Goal: Information Seeking & Learning: Learn about a topic

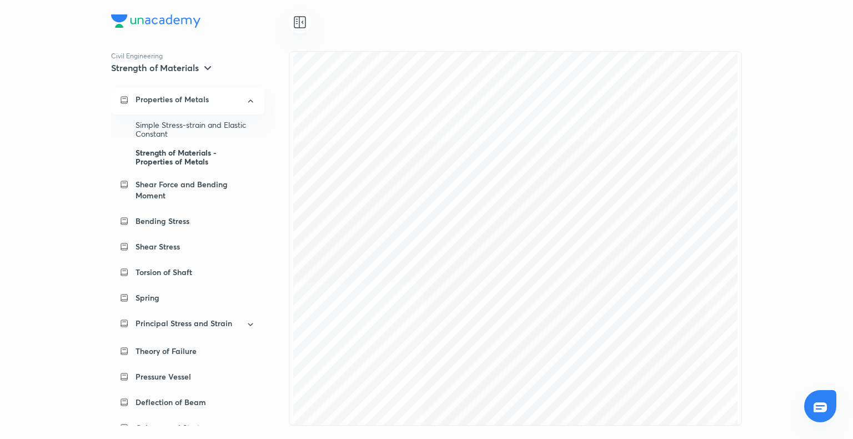
scroll to position [5328, 0]
click at [188, 119] on div "Properties of Metals Simple Stress-strain and Elastic Constant Strength of Mate…" at bounding box center [192, 257] width 162 height 338
click at [187, 124] on div "Simple Stress-strain and Elastic Constant" at bounding box center [196, 130] width 120 height 28
click at [174, 151] on div "Strength of Materials - Properties of Metals" at bounding box center [196, 157] width 120 height 28
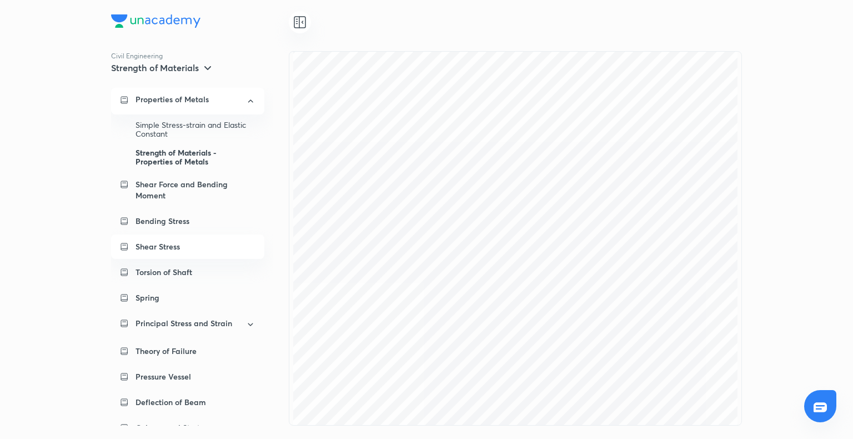
scroll to position [14, 0]
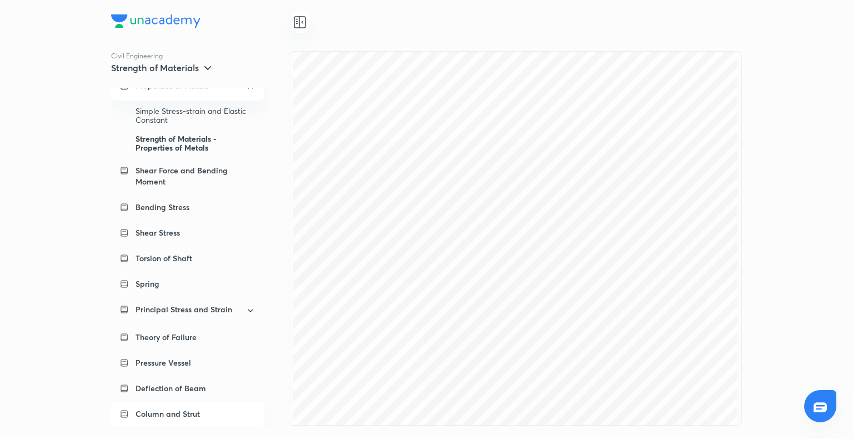
click at [173, 421] on div "Column and Strut" at bounding box center [187, 414] width 153 height 24
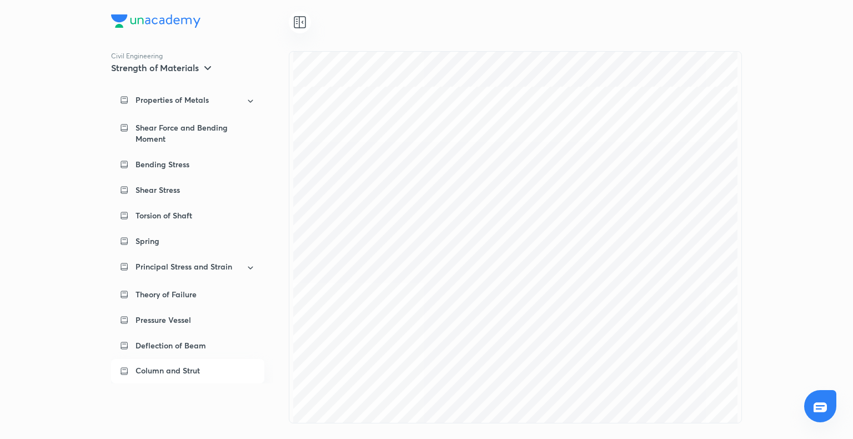
scroll to position [10937, 0]
click at [180, 99] on p "Properties of Metals" at bounding box center [172, 99] width 73 height 11
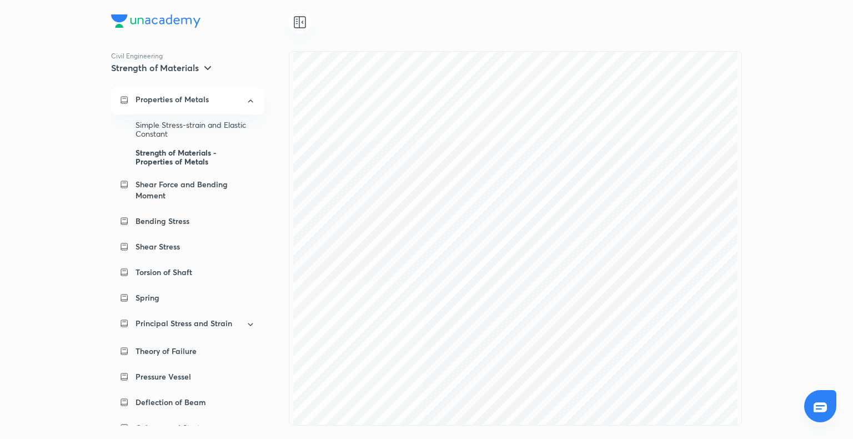
scroll to position [0, 0]
click at [178, 157] on div "Strength of Materials - Properties of Metals" at bounding box center [196, 157] width 120 height 28
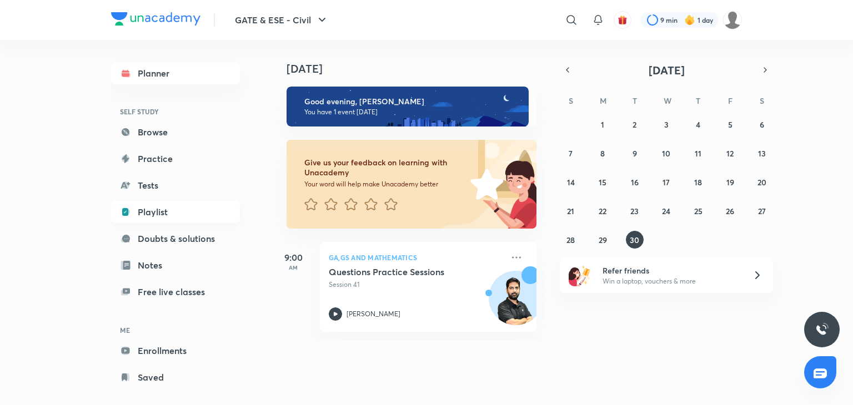
click at [148, 216] on link "Playlist" at bounding box center [175, 212] width 129 height 22
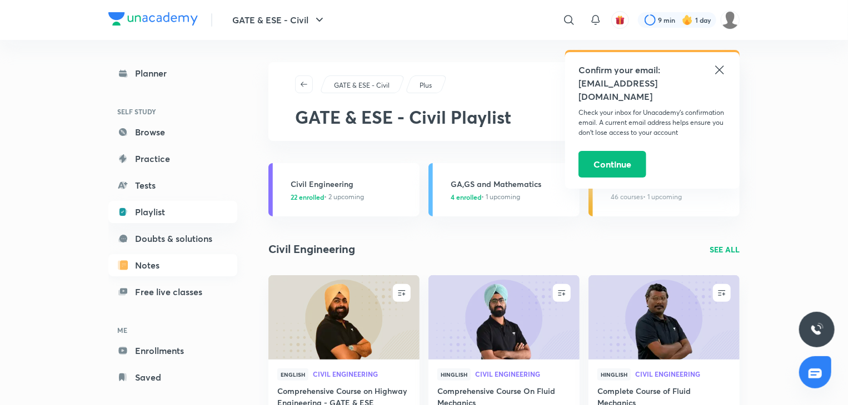
click at [138, 263] on link "Notes" at bounding box center [172, 265] width 129 height 22
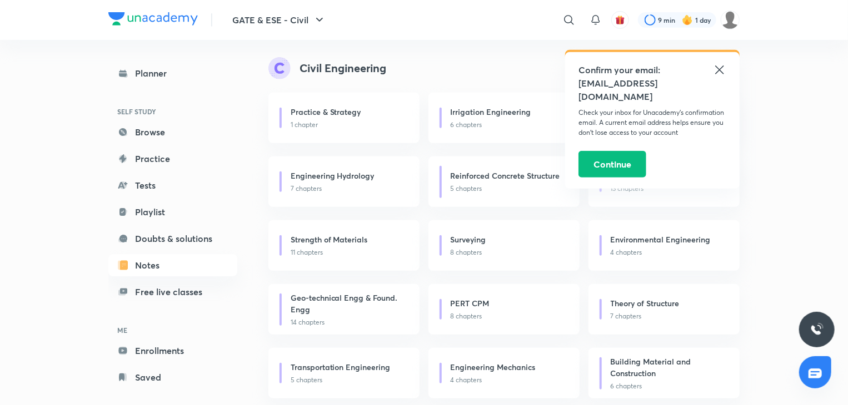
scroll to position [260, 0]
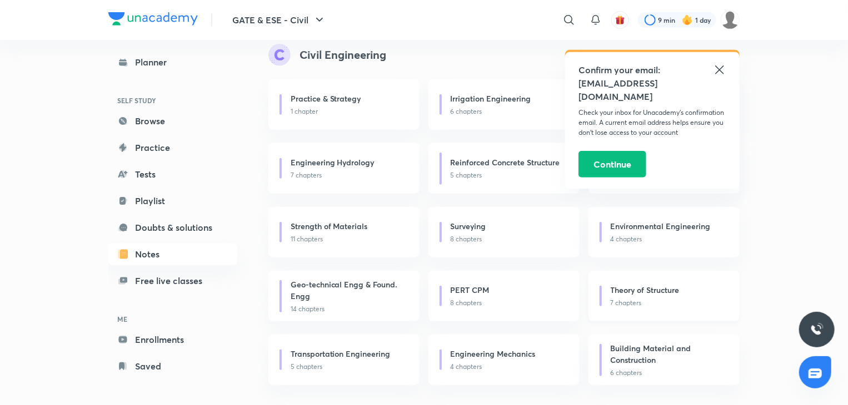
click at [668, 297] on div "Theory of Structure" at bounding box center [668, 291] width 116 height 14
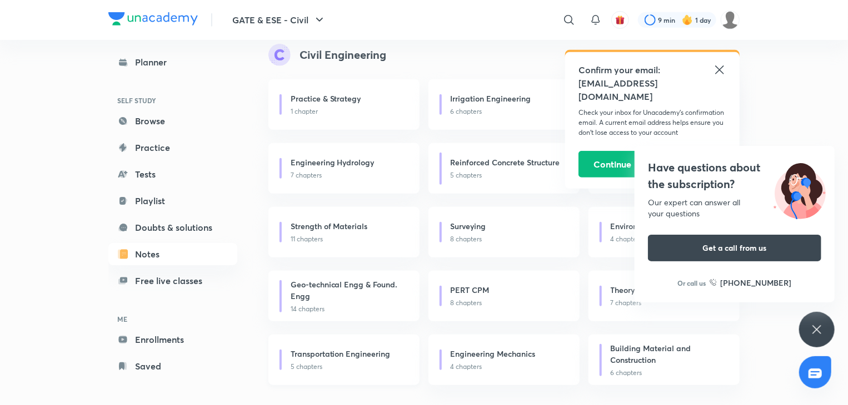
click at [338, 359] on h6 "Transportation Engineering" at bounding box center [340, 354] width 100 height 12
click at [131, 196] on link "Playlist" at bounding box center [172, 201] width 129 height 22
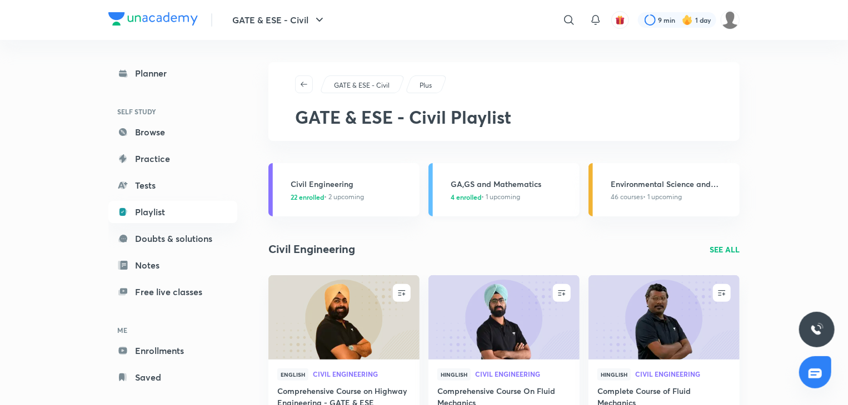
click at [460, 183] on h3 "GA,GS and Mathematics" at bounding box center [511, 184] width 122 height 12
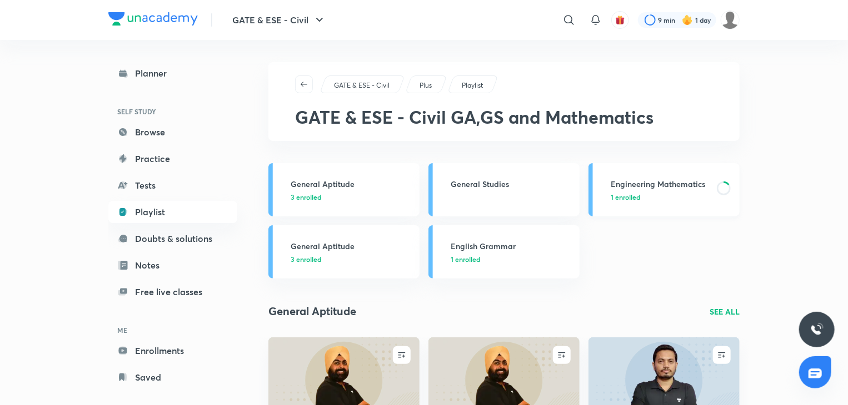
click at [652, 187] on h3 "Engineering Mathematics" at bounding box center [659, 184] width 99 height 12
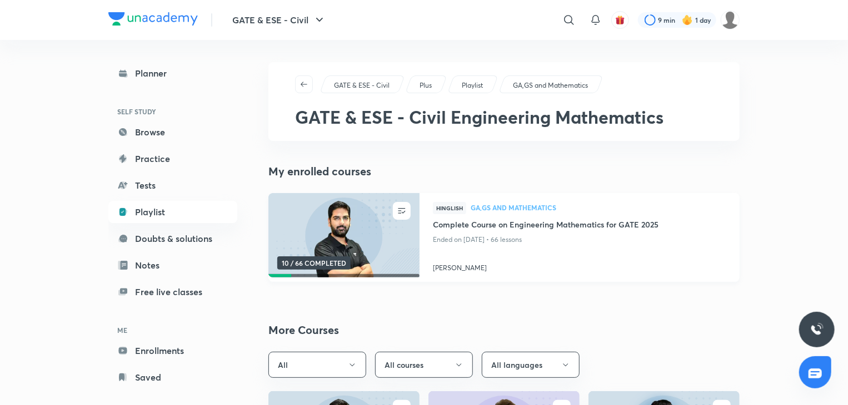
click at [385, 239] on img at bounding box center [344, 236] width 154 height 86
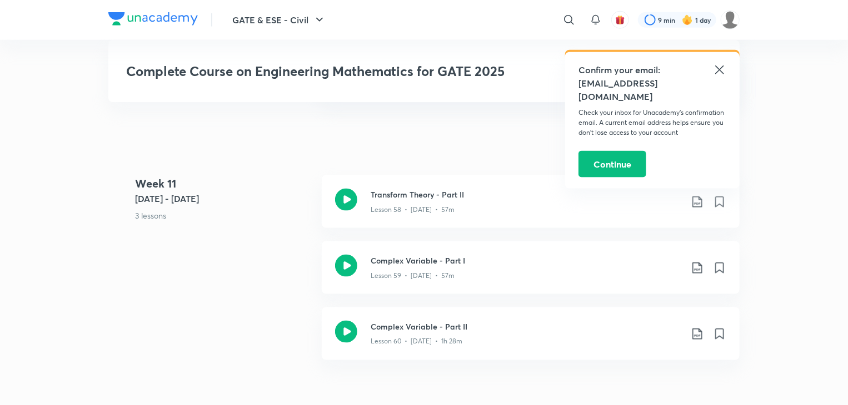
scroll to position [4973, 0]
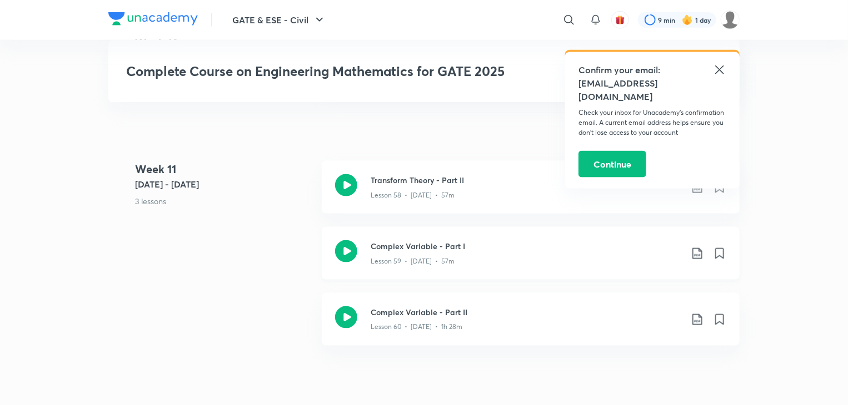
click at [346, 249] on icon at bounding box center [346, 252] width 22 height 22
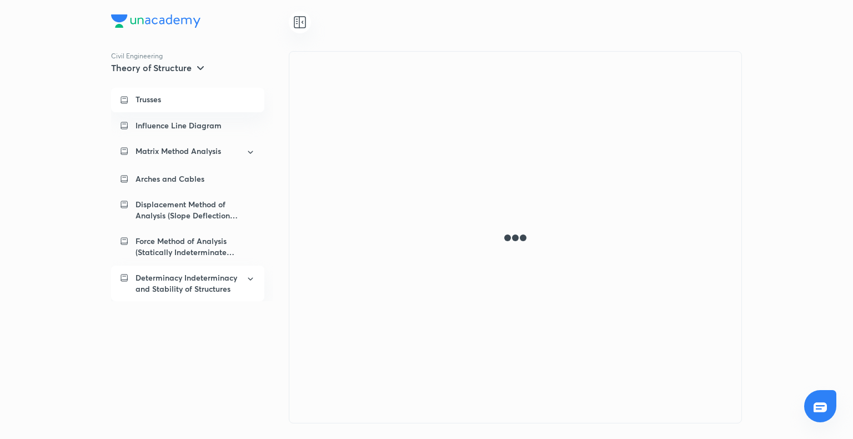
click at [176, 282] on p "Determinacy Indeterminacy and Stability of Structures" at bounding box center [187, 283] width 103 height 22
click at [181, 145] on div "Matrix Method Analysis" at bounding box center [187, 152] width 153 height 27
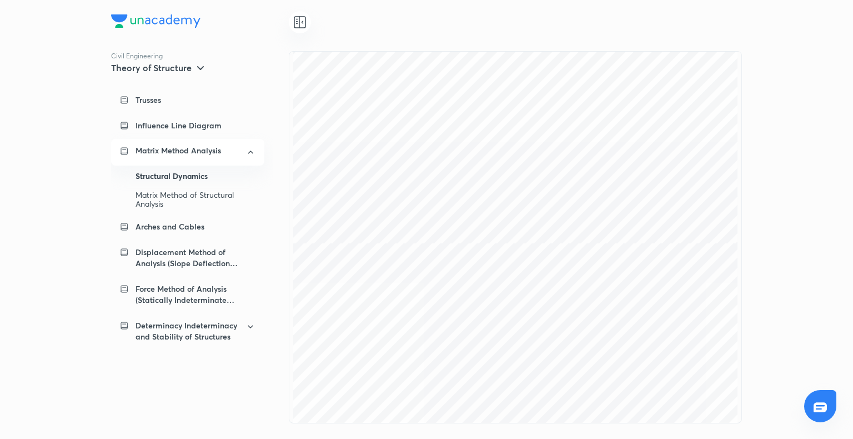
scroll to position [7741, 0]
click at [187, 197] on div "Matrix Method of Structural Analysis" at bounding box center [196, 200] width 120 height 28
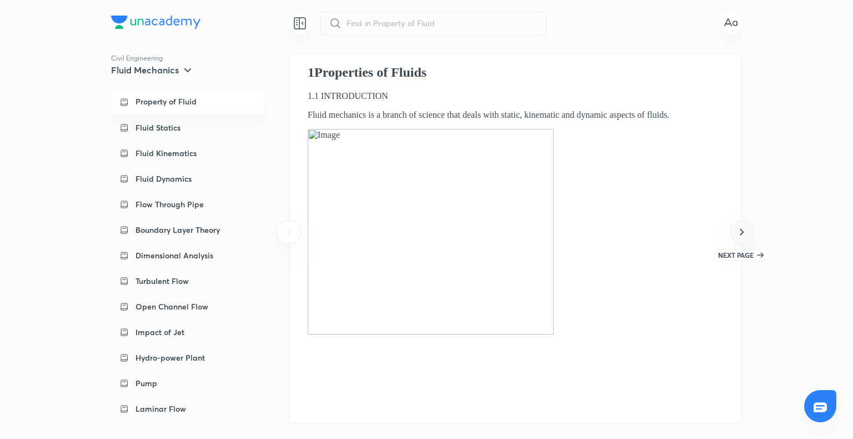
click at [741, 238] on icon at bounding box center [741, 231] width 13 height 13
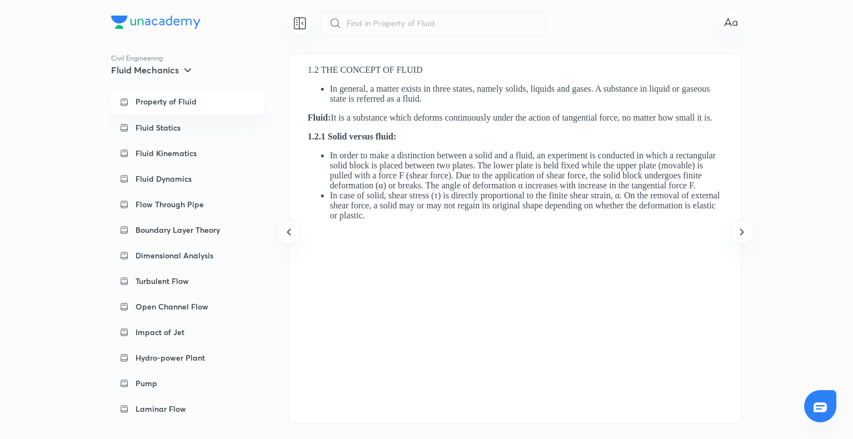
click at [743, 245] on div "​ Civil Engineering Fluid Mechanics Property of Fluid Fluid Statics Fluid Kinem…" at bounding box center [426, 219] width 853 height 439
click at [742, 230] on icon at bounding box center [741, 231] width 13 height 13
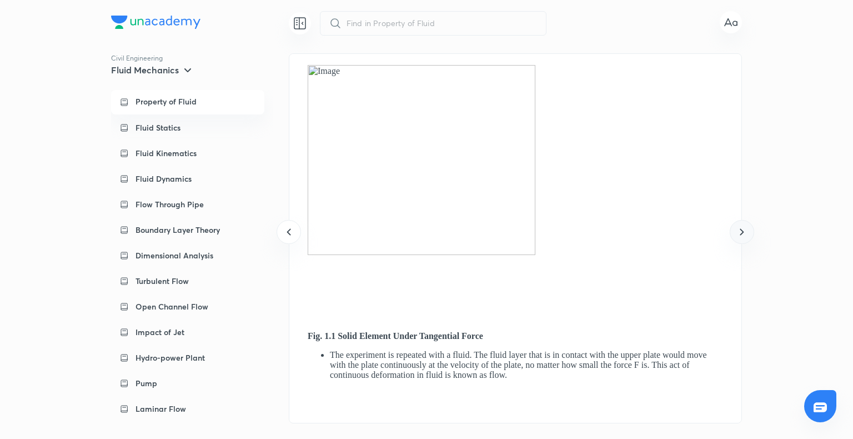
click at [742, 230] on icon at bounding box center [741, 231] width 13 height 13
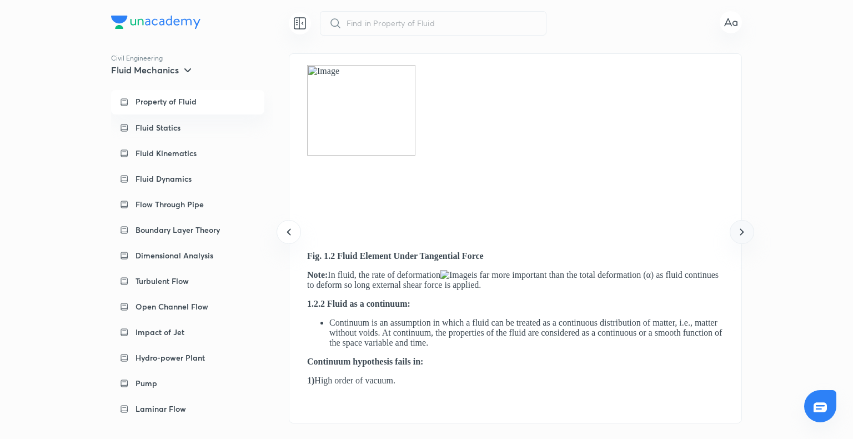
click at [742, 230] on icon at bounding box center [741, 231] width 13 height 13
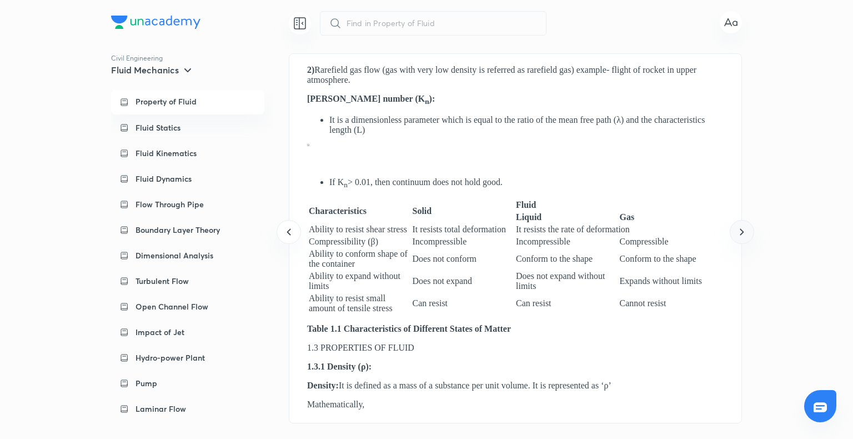
click at [742, 230] on icon at bounding box center [741, 231] width 13 height 13
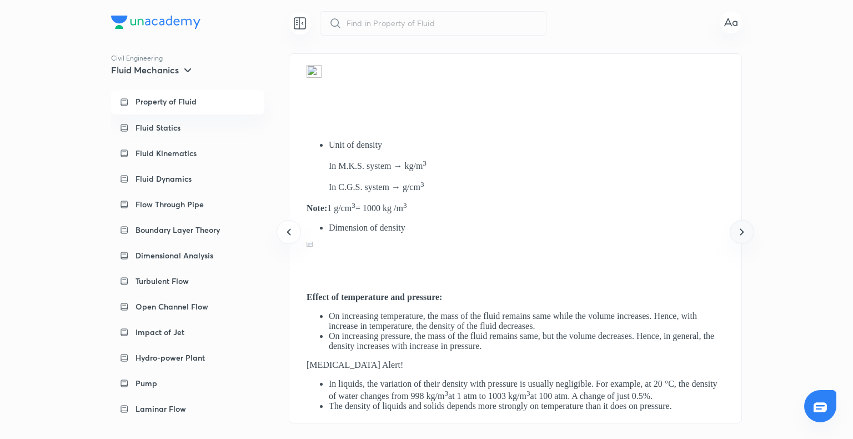
click at [742, 230] on icon at bounding box center [741, 231] width 13 height 13
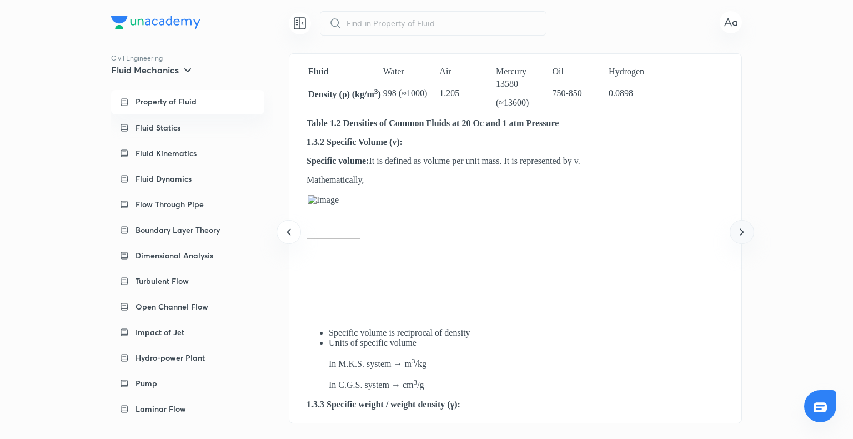
click at [742, 230] on icon at bounding box center [741, 231] width 13 height 13
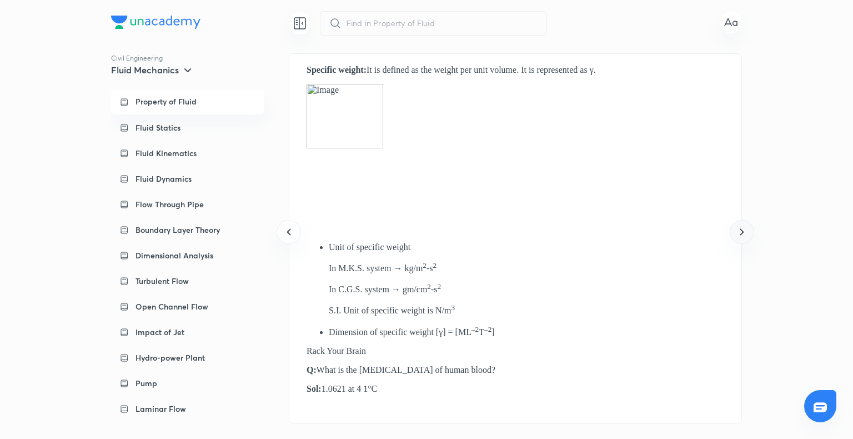
click at [742, 230] on icon at bounding box center [741, 231] width 13 height 13
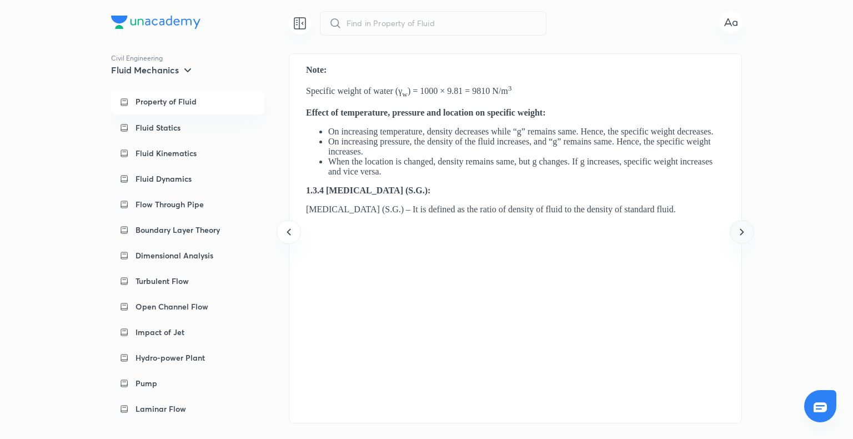
click at [742, 230] on icon at bounding box center [741, 231] width 13 height 13
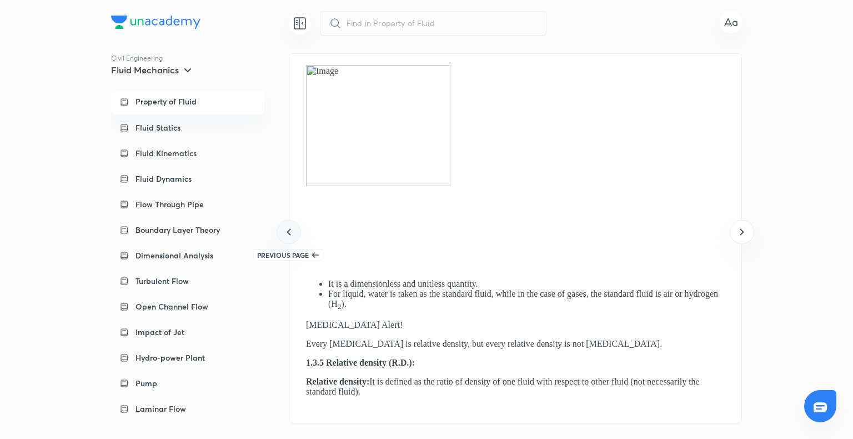
click at [287, 228] on icon at bounding box center [288, 231] width 13 height 13
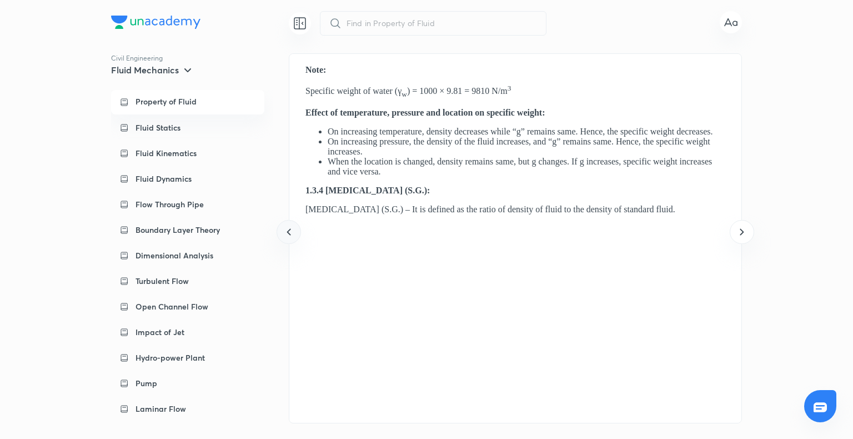
click at [287, 228] on icon at bounding box center [288, 231] width 13 height 13
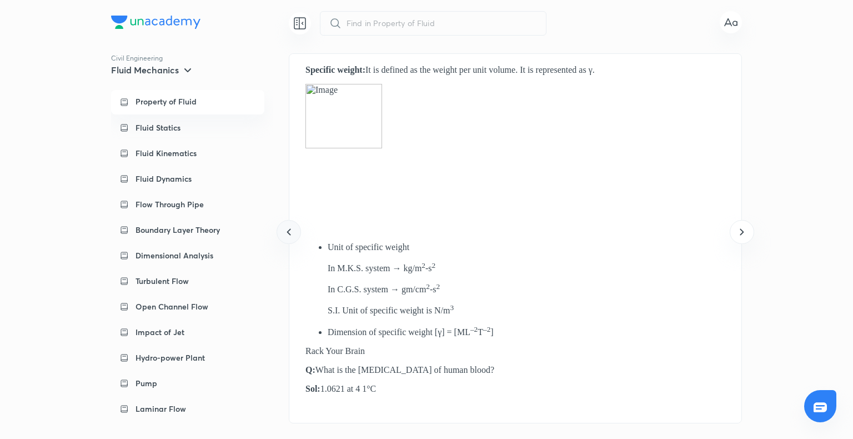
click at [287, 228] on icon at bounding box center [288, 231] width 13 height 13
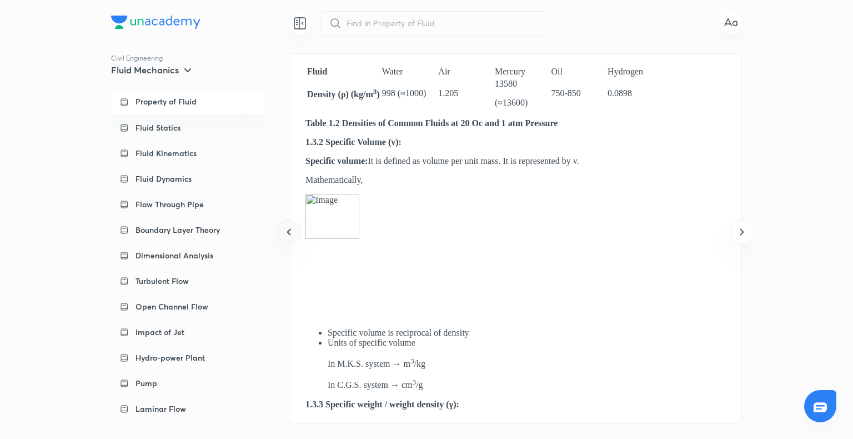
click at [287, 228] on icon at bounding box center [288, 231] width 13 height 13
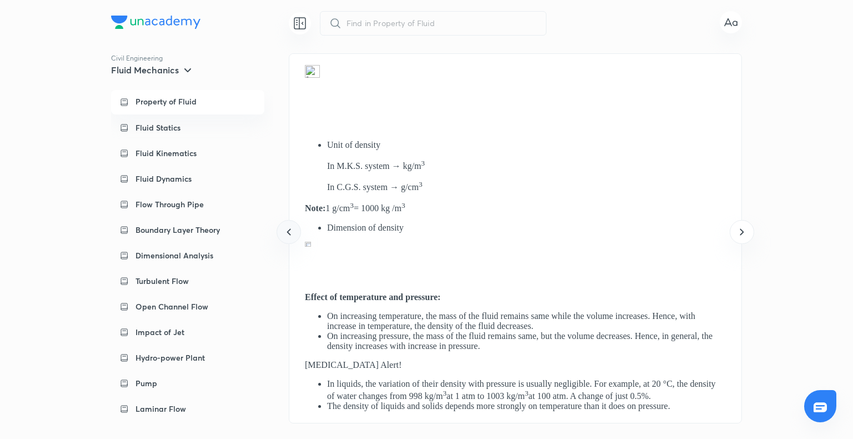
click at [287, 228] on icon at bounding box center [288, 231] width 13 height 13
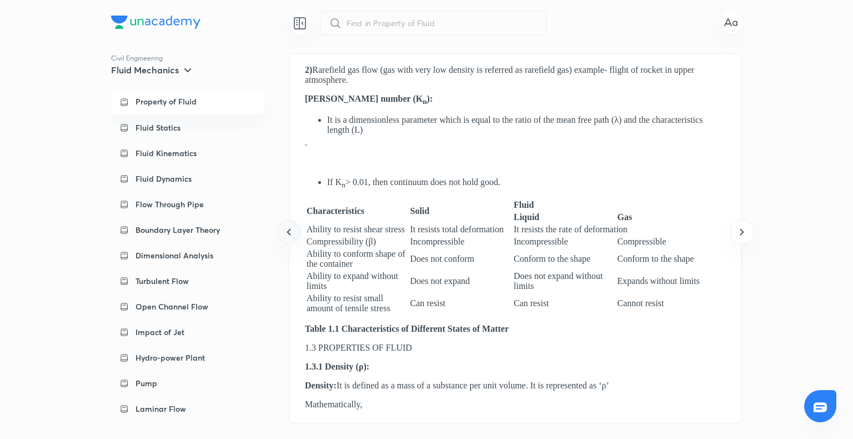
click at [287, 228] on icon at bounding box center [288, 231] width 13 height 13
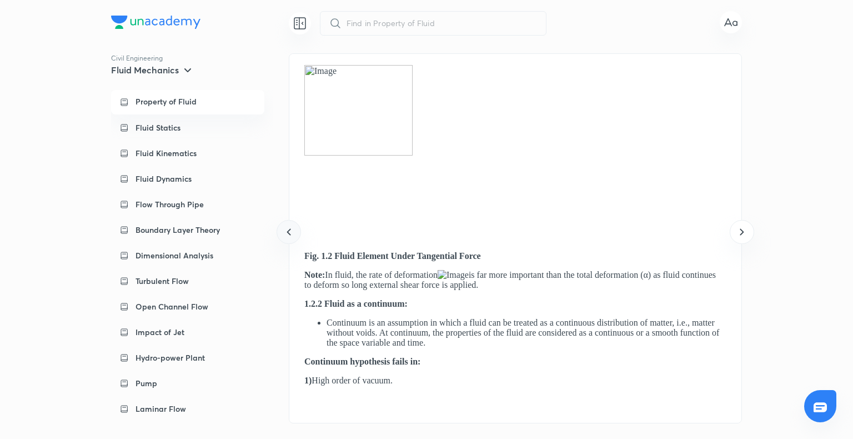
click at [287, 227] on icon at bounding box center [288, 231] width 13 height 13
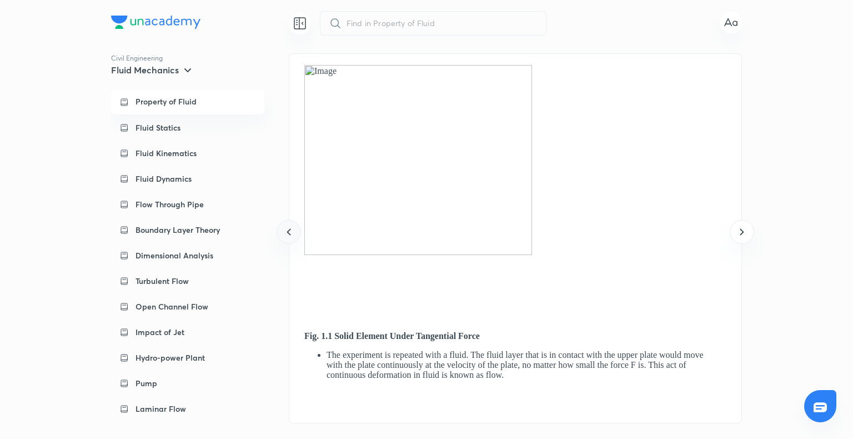
click at [289, 227] on icon at bounding box center [288, 231] width 13 height 13
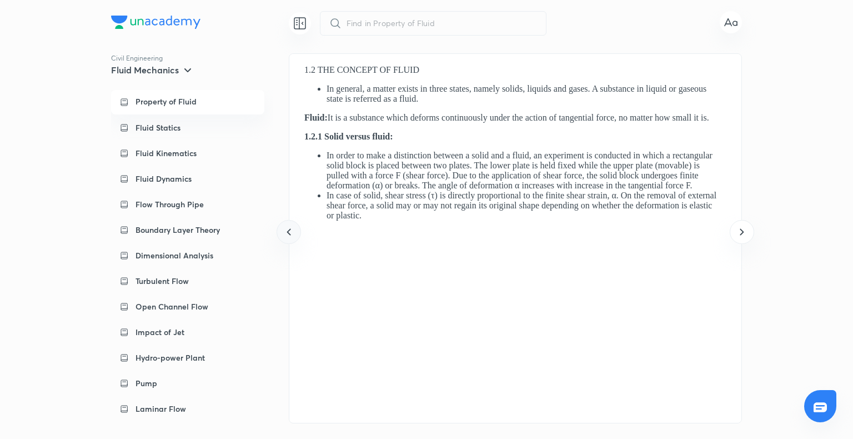
click at [289, 227] on icon at bounding box center [288, 231] width 13 height 13
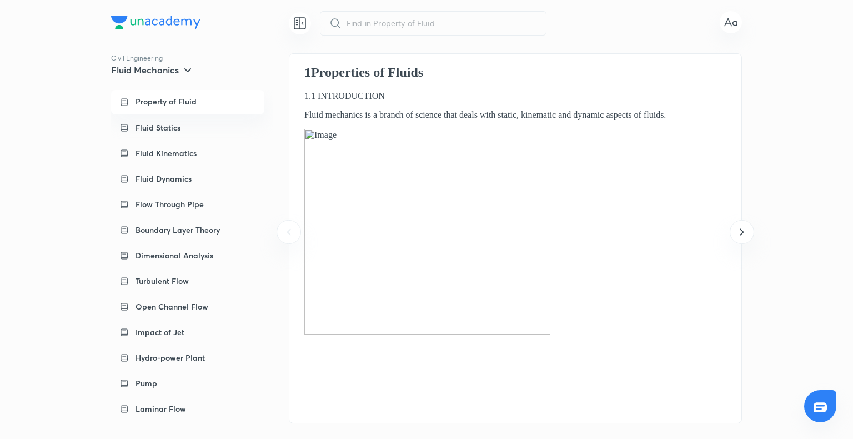
click at [289, 227] on icon at bounding box center [288, 231] width 13 height 13
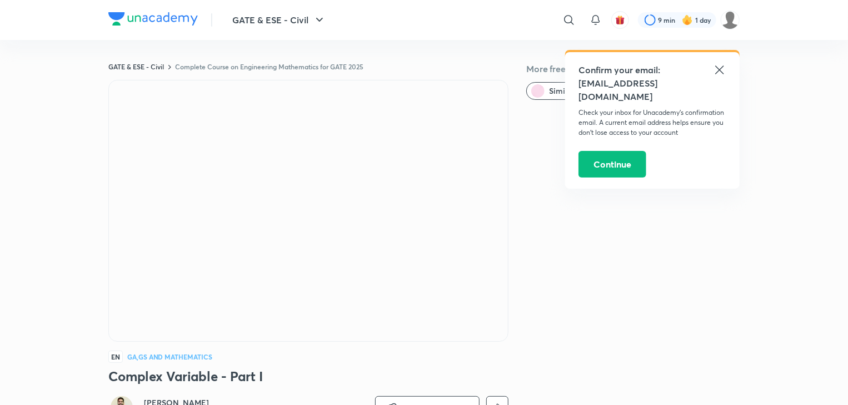
scroll to position [660, 0]
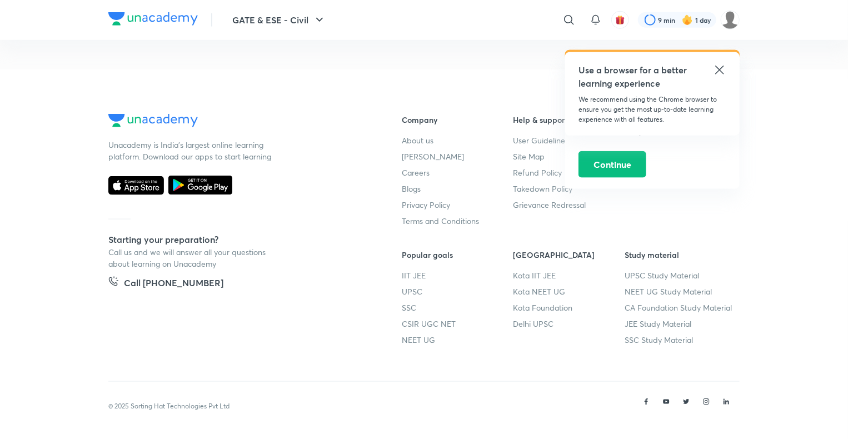
scroll to position [627, 0]
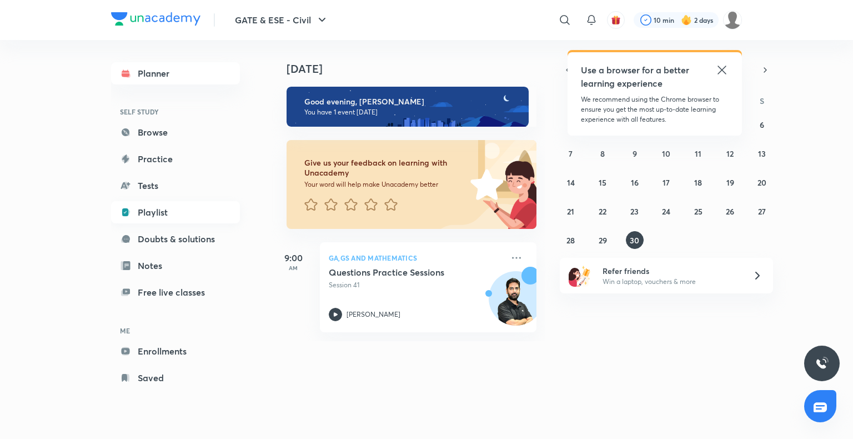
click at [161, 210] on link "Playlist" at bounding box center [175, 212] width 129 height 22
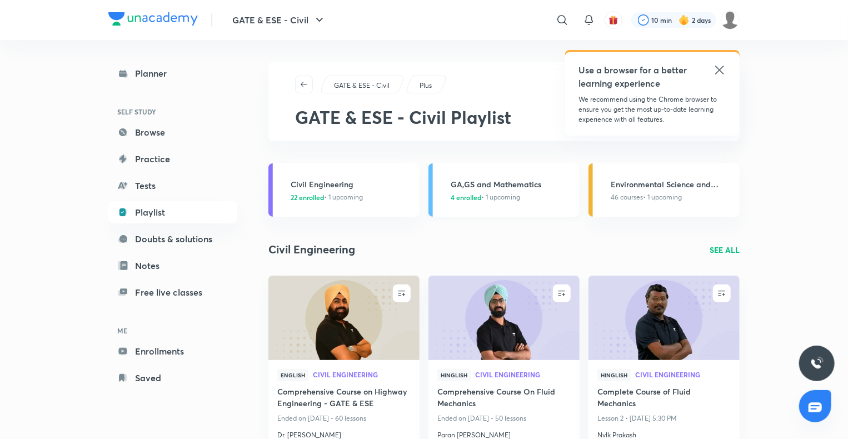
click at [485, 188] on h3 "GA,GS and Mathematics" at bounding box center [511, 184] width 122 height 12
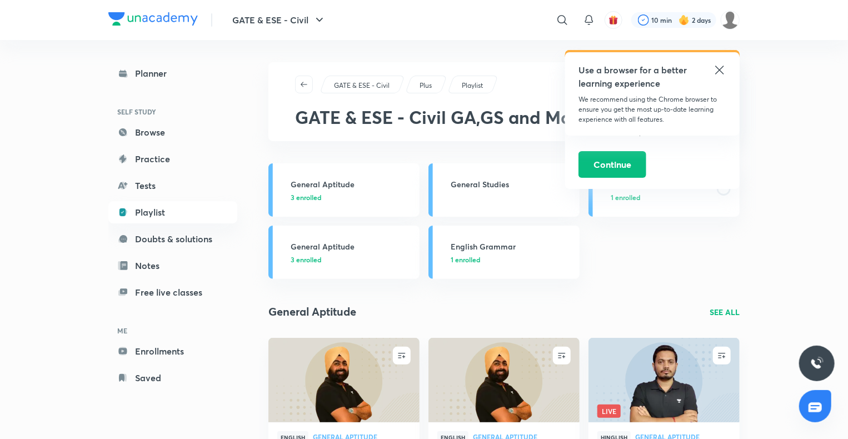
click at [720, 72] on icon at bounding box center [719, 69] width 13 height 13
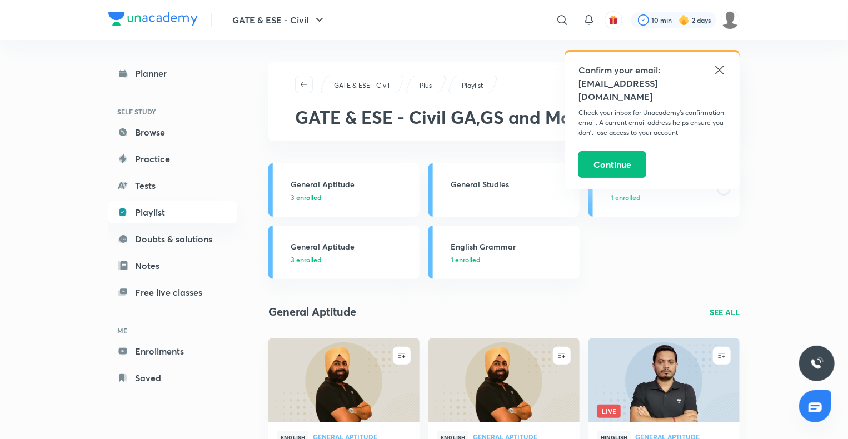
click at [720, 72] on icon at bounding box center [719, 69] width 13 height 13
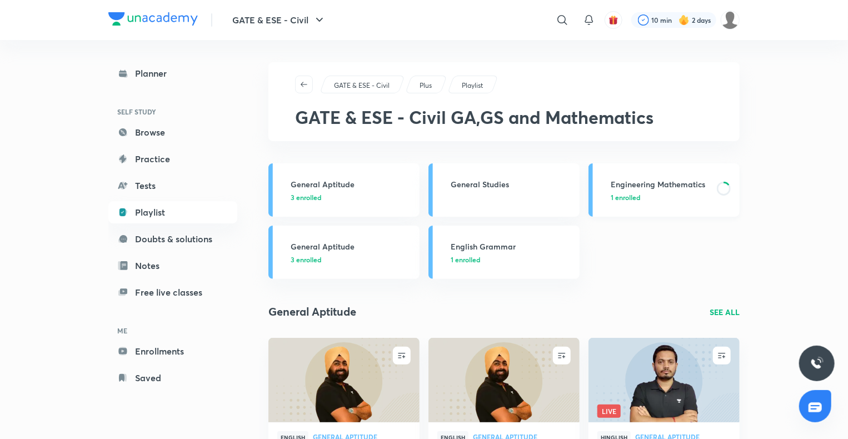
click at [639, 183] on h3 "Engineering Mathematics" at bounding box center [659, 184] width 99 height 12
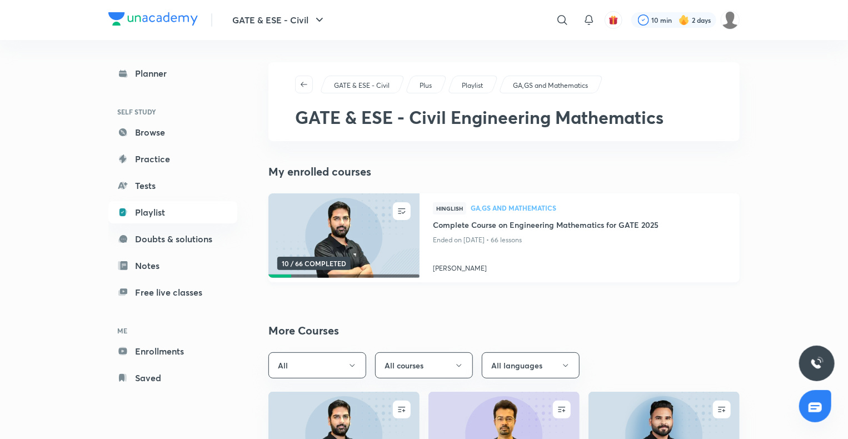
click at [336, 273] on img at bounding box center [344, 236] width 154 height 86
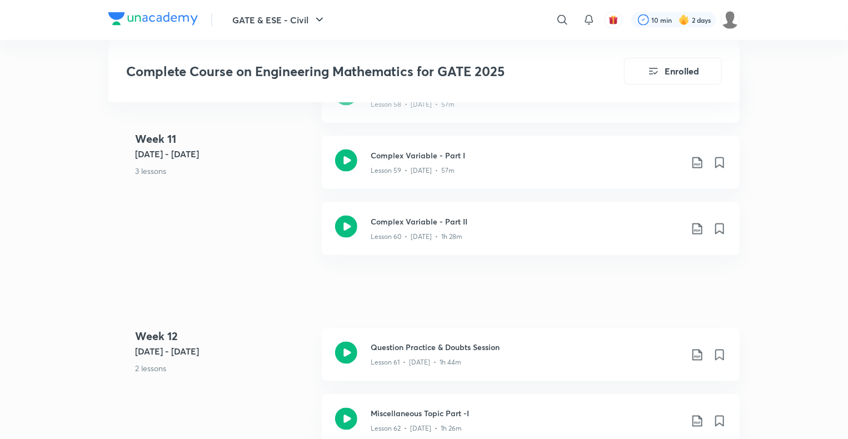
scroll to position [5057, 0]
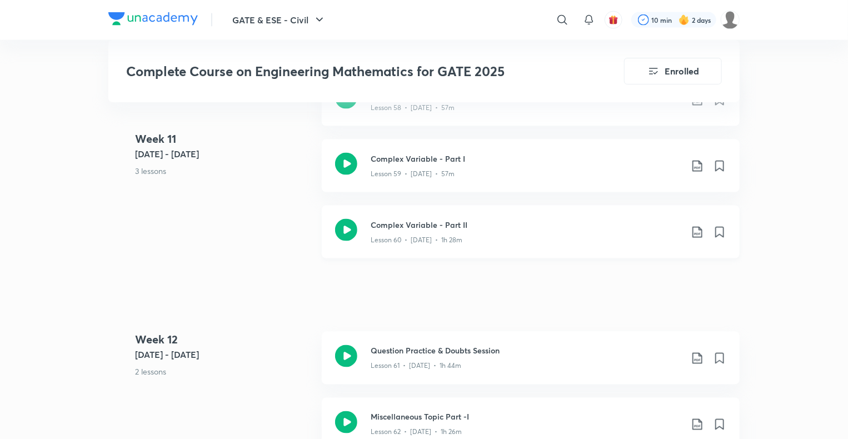
click at [353, 225] on icon at bounding box center [346, 230] width 22 height 22
